Goal: Task Accomplishment & Management: Complete application form

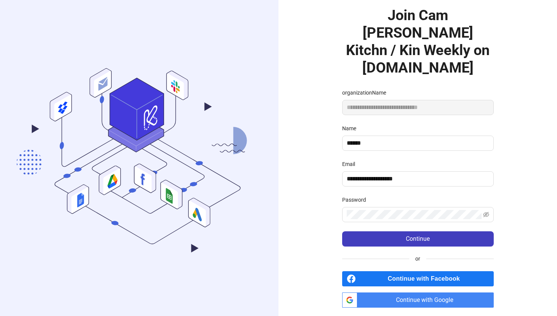
scroll to position [47, 0]
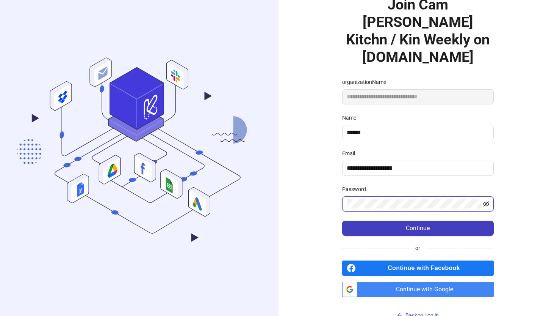
click at [489, 201] on icon "eye-invisible" at bounding box center [487, 203] width 6 height 5
click at [486, 201] on icon "eye" at bounding box center [487, 203] width 6 height 5
click at [488, 201] on icon "eye-invisible" at bounding box center [487, 204] width 6 height 6
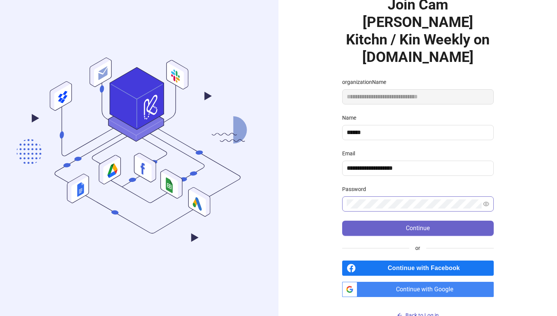
click at [415, 225] on span "Continue" at bounding box center [418, 228] width 24 height 7
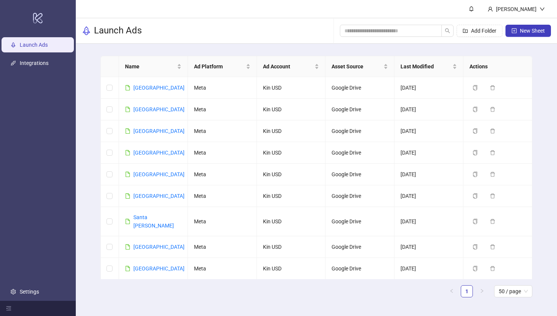
click at [86, 121] on div "Name Ad Platform Ad Account Asset Source Last Modified Actions [GEOGRAPHIC_DATA…" at bounding box center [317, 180] width 482 height 272
